Goal: Task Accomplishment & Management: Use online tool/utility

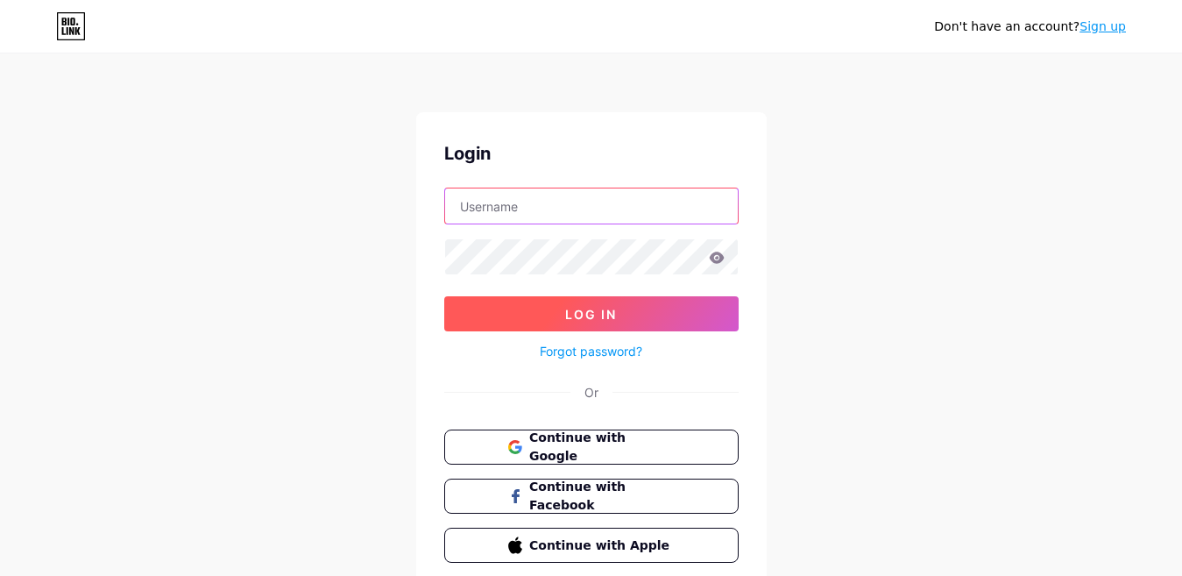
type input "[EMAIL_ADDRESS][DOMAIN_NAME]"
click at [581, 308] on span "Log In" at bounding box center [591, 314] width 52 height 15
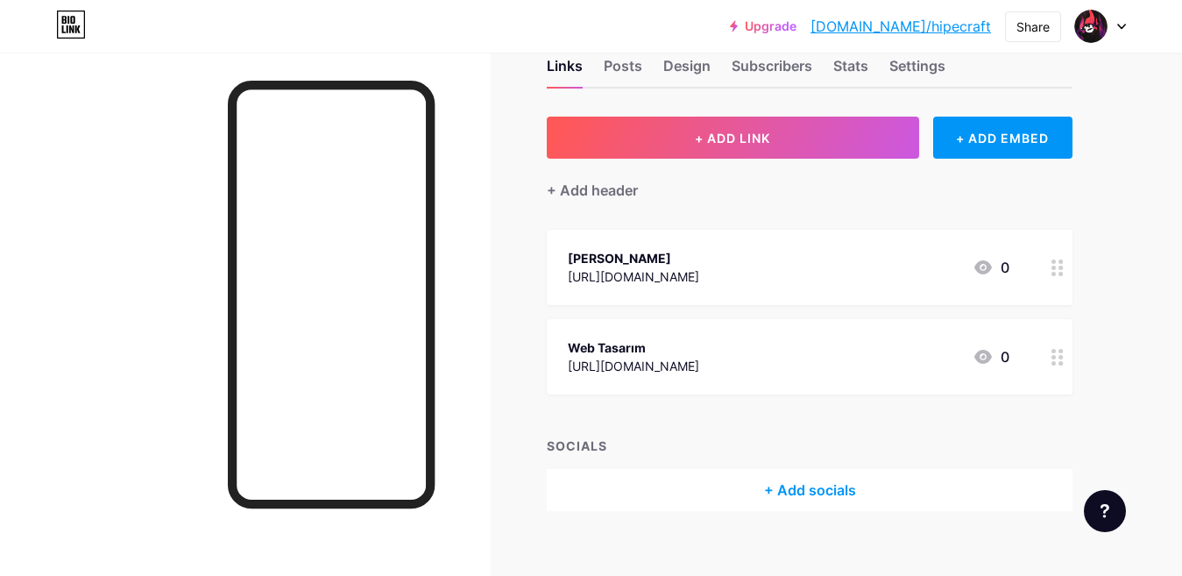
scroll to position [68, 0]
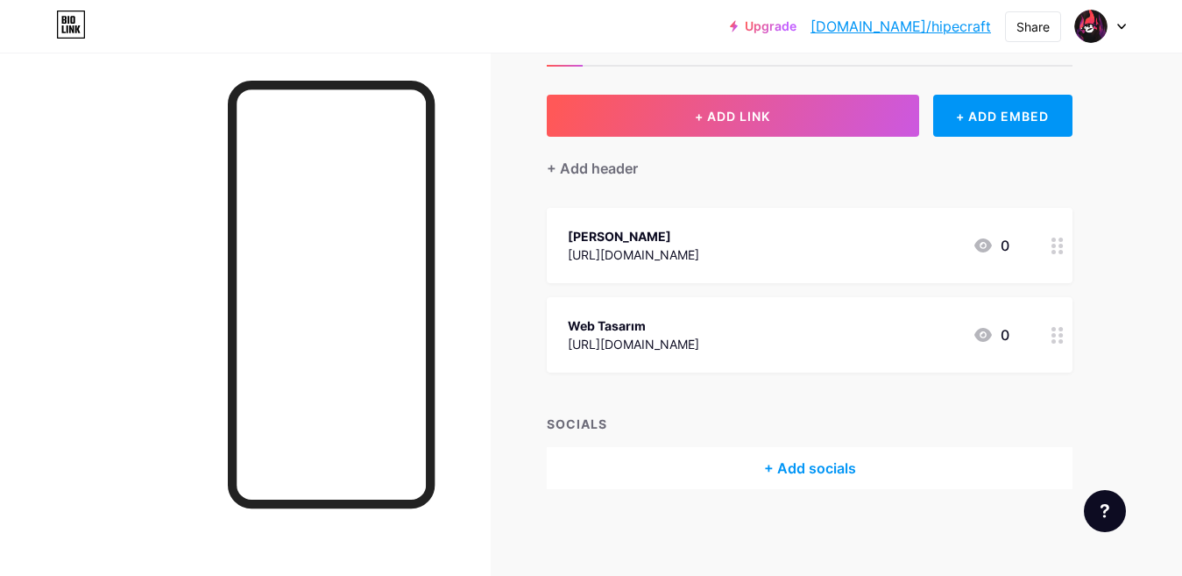
click at [1053, 248] on icon at bounding box center [1057, 245] width 12 height 17
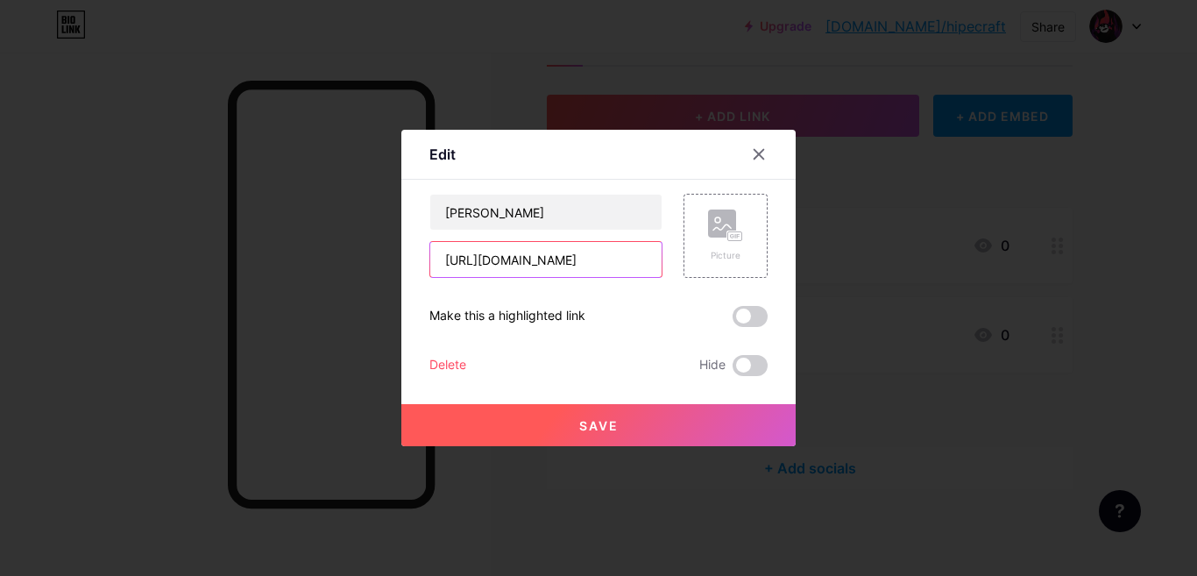
click at [643, 263] on input "[URL][DOMAIN_NAME]" at bounding box center [545, 259] width 231 height 35
click at [579, 263] on input "[URL][DOMAIN_NAME]" at bounding box center [545, 259] width 231 height 35
paste input "[DOMAIN_NAME][URL]"
type input "[URL][DOMAIN_NAME]"
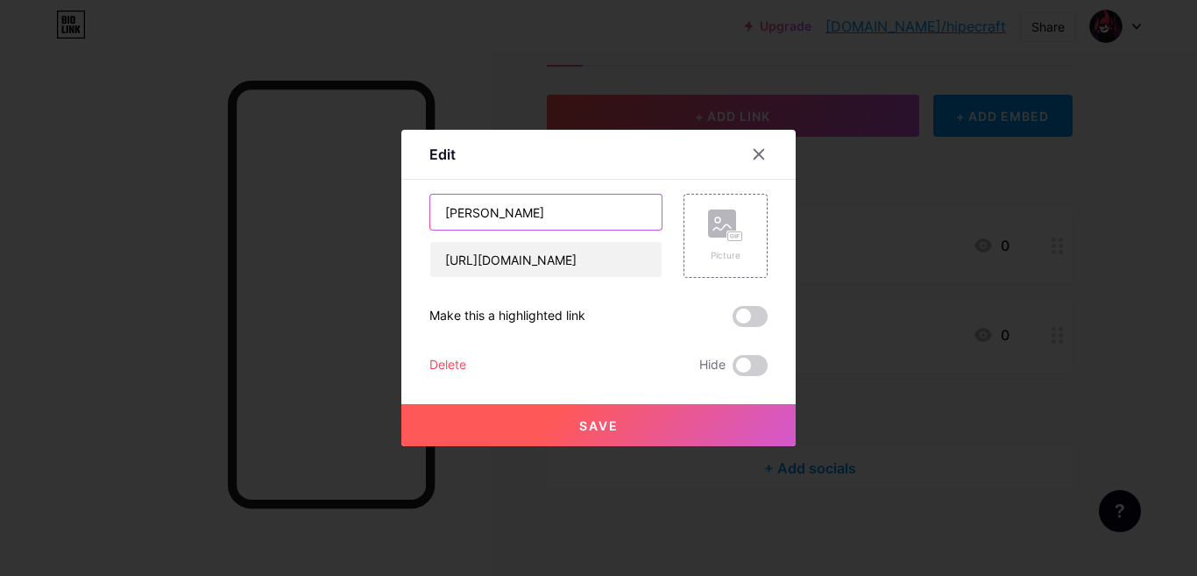
click at [527, 218] on input "[PERSON_NAME]" at bounding box center [545, 211] width 231 height 35
paste input "Read Fairy Tales"
type input "Read Fairy Tales"
click at [583, 337] on div "Read Fairy Tales [URL][DOMAIN_NAME] Picture Make this a highlighted link Delete…" at bounding box center [598, 285] width 338 height 182
click at [613, 422] on span "Save" at bounding box center [598, 425] width 39 height 15
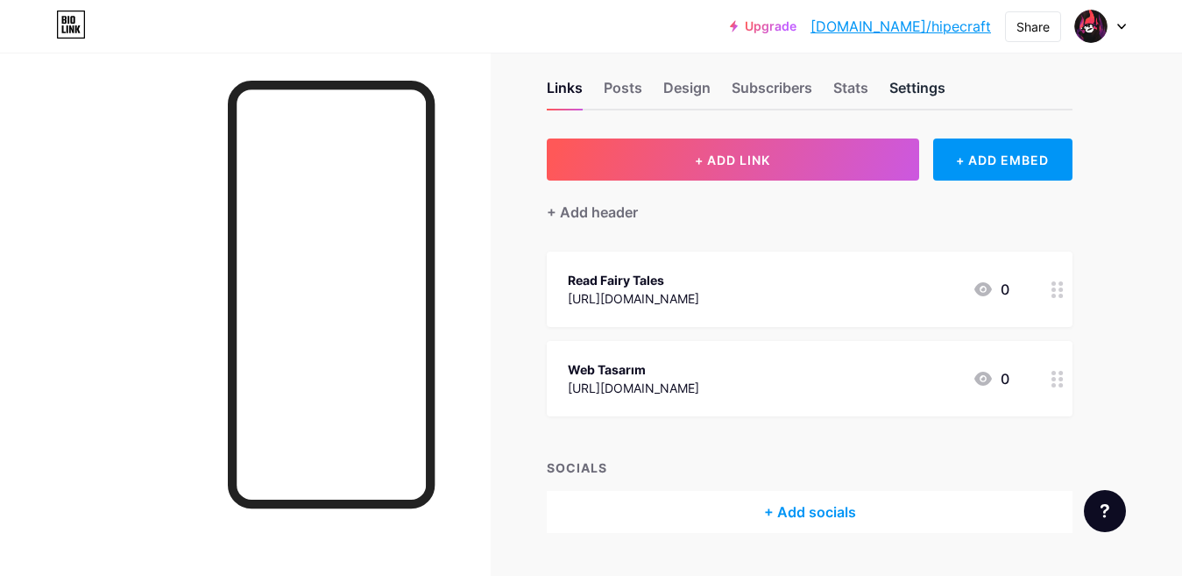
scroll to position [0, 0]
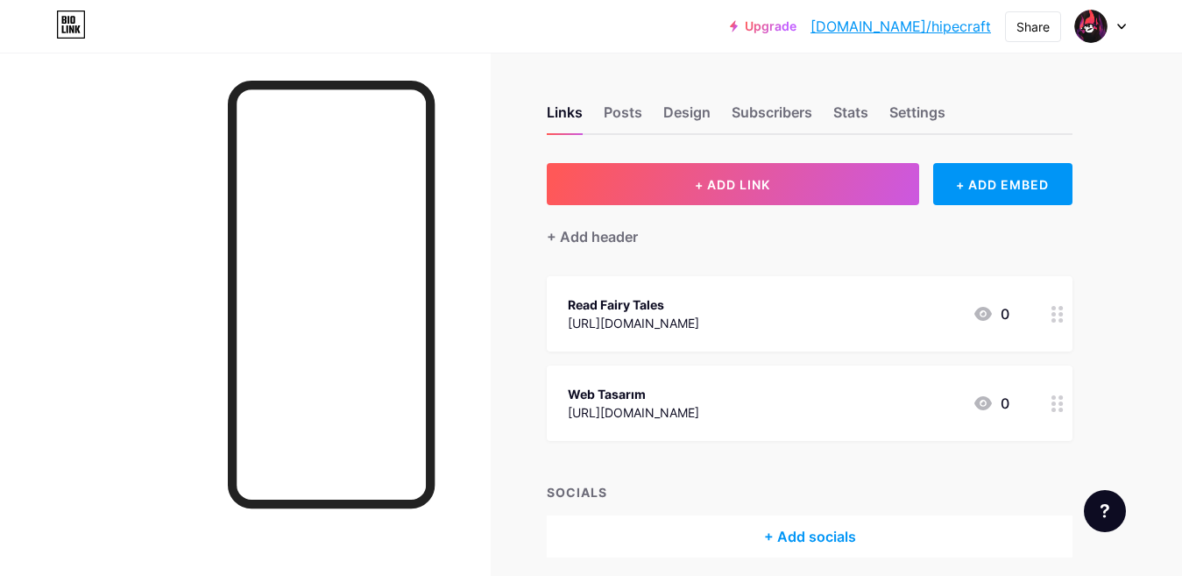
click at [937, 23] on link "[DOMAIN_NAME]/hipecraft" at bounding box center [900, 26] width 180 height 21
